Goal: Information Seeking & Learning: Learn about a topic

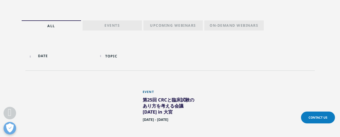
scroll to position [89, 0]
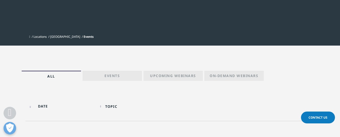
click at [114, 75] on p "Events" at bounding box center [112, 76] width 15 height 7
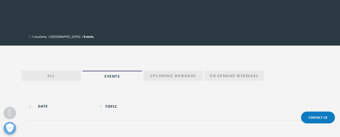
scroll to position [140, 0]
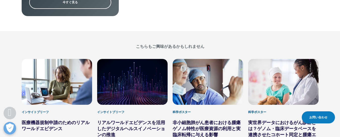
scroll to position [227, 0]
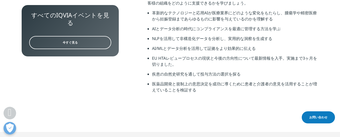
click at [86, 36] on link "今すぐ見る" at bounding box center [70, 42] width 82 height 13
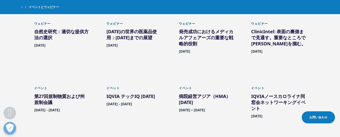
scroll to position [327, 0]
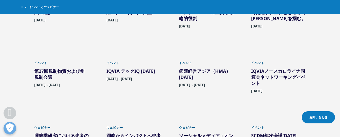
click at [140, 73] on font "IQVIA テックIQ 2025" at bounding box center [131, 71] width 49 height 6
click at [120, 71] on font "IQVIA テックIQ 2025" at bounding box center [131, 71] width 49 height 6
click at [117, 77] on font "2025年9月9日 - 2025年9月10日" at bounding box center [120, 78] width 26 height 5
click at [119, 70] on font "IQVIA テックIQ 2025" at bounding box center [131, 71] width 49 height 6
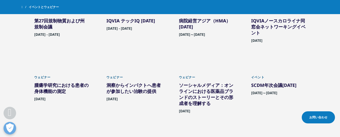
click at [124, 88] on font "洞察からインパクトへ患者が参加したい治験の提供" at bounding box center [134, 88] width 54 height 12
click at [51, 87] on font "腫瘍学研究における患者の身体機能の測定" at bounding box center [61, 88] width 54 height 12
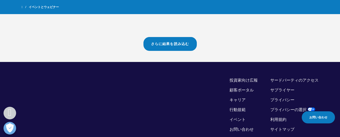
scroll to position [327, 0]
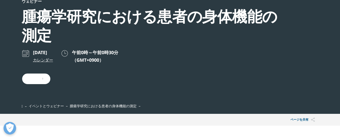
scroll to position [452, 297]
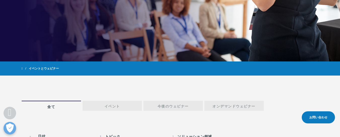
scroll to position [216, 0]
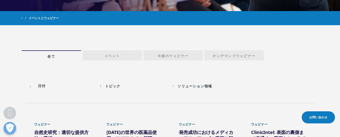
click at [111, 52] on link "イベント" at bounding box center [112, 55] width 59 height 10
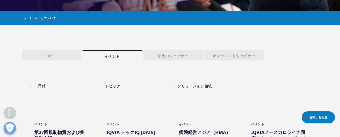
scroll to position [241, 0]
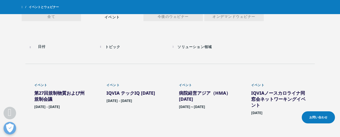
click at [130, 92] on font "IQVIA テックIQ [DATE]" at bounding box center [131, 93] width 49 height 6
click at [129, 99] on font "[DATE] - [DATE]" at bounding box center [120, 100] width 26 height 5
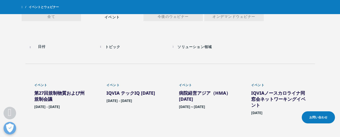
click at [129, 99] on font "[DATE] - [DATE]" at bounding box center [120, 100] width 26 height 5
drag, startPoint x: 129, startPoint y: 99, endPoint x: 152, endPoint y: 94, distance: 23.7
click at [152, 94] on link "イベント IQVIA テックIQ [DATE] [DATE] - [DATE]" at bounding box center [134, 99] width 55 height 32
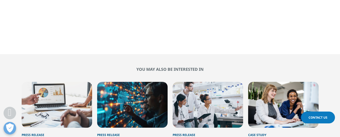
scroll to position [227, 0]
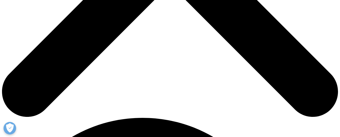
scroll to position [126, 0]
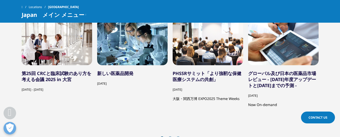
scroll to position [1033, 0]
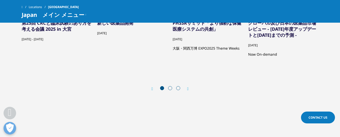
click at [189, 89] on icon "Next slide" at bounding box center [188, 89] width 2 height 4
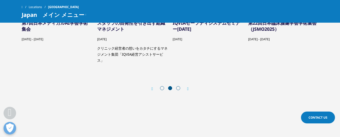
scroll to position [982, 0]
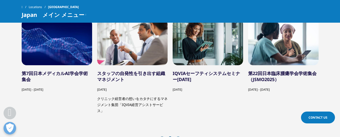
click at [189, 73] on link "IQVIAセーフティシステムセミナー[DATE]" at bounding box center [206, 76] width 67 height 12
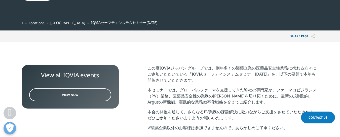
scroll to position [201, 0]
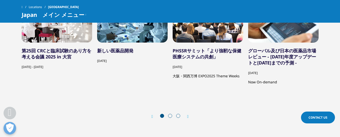
click at [188, 115] on icon "Next slide" at bounding box center [188, 117] width 2 height 4
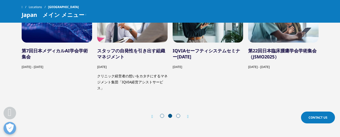
click at [188, 115] on icon "Next slide" at bounding box center [188, 117] width 2 height 4
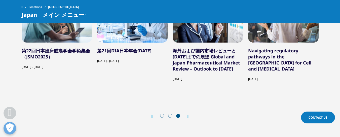
click at [191, 102] on div "第25回 CRCと臨床試験のあり方を考える会議 2025 in 大宮 September 14, 2025 - September 15, 2025 新しい医…" at bounding box center [170, 55] width 297 height 137
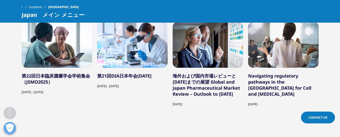
scroll to position [1030, 0]
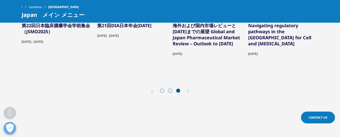
click at [188, 91] on icon "Next slide" at bounding box center [188, 91] width 2 height 4
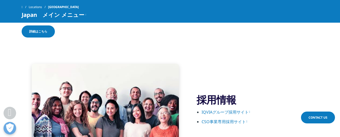
scroll to position [778, 0]
